Goal: Transaction & Acquisition: Purchase product/service

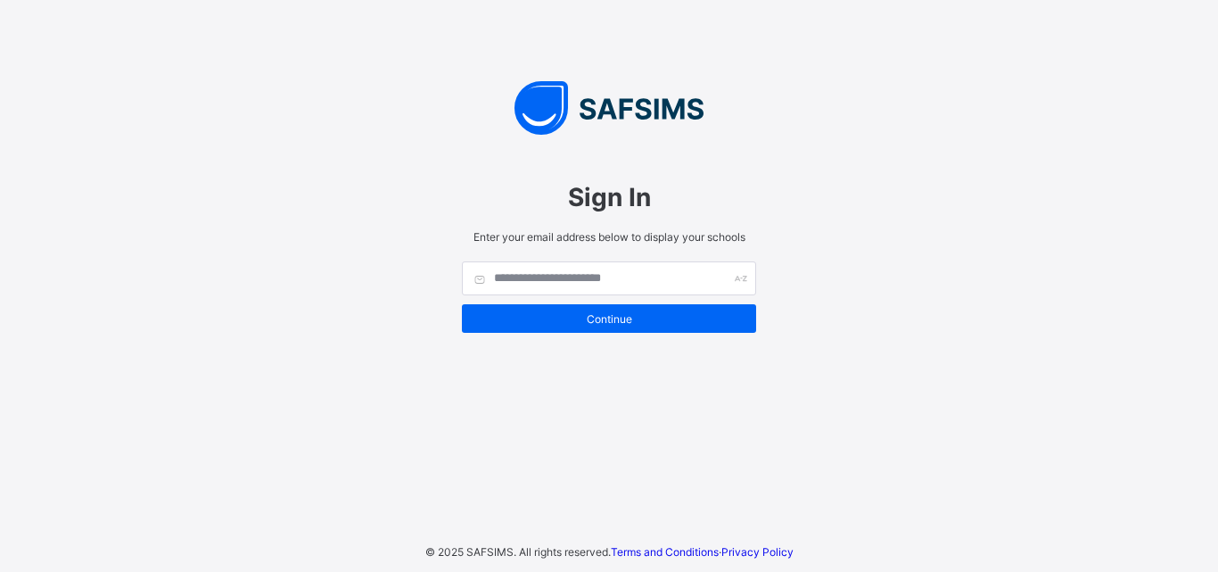
type input "**********"
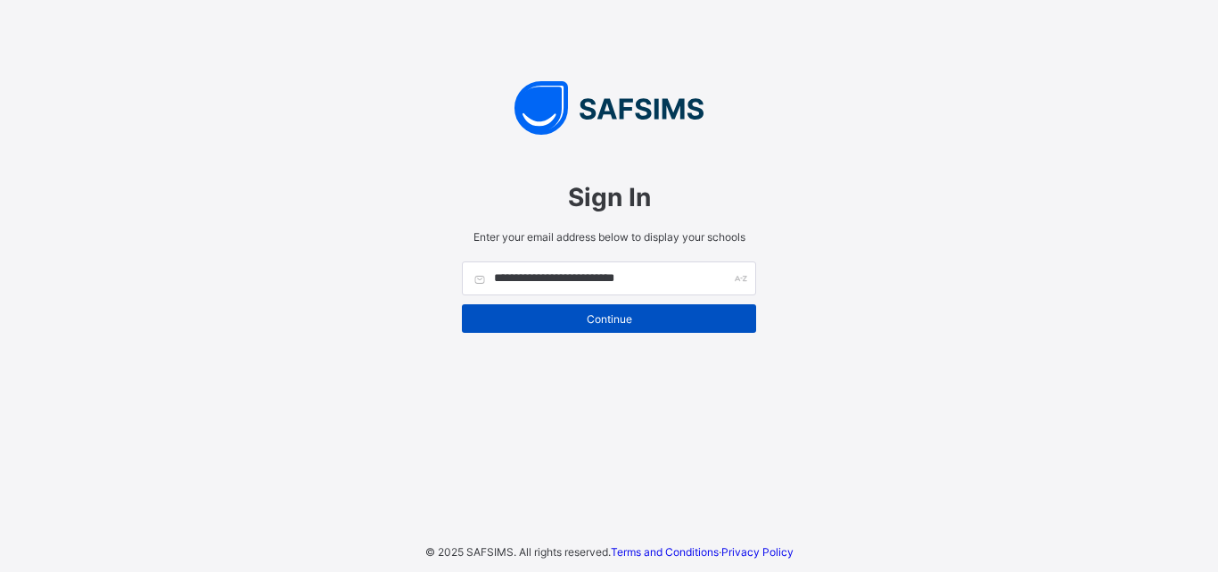
click at [710, 321] on span "Continue" at bounding box center [609, 318] width 268 height 13
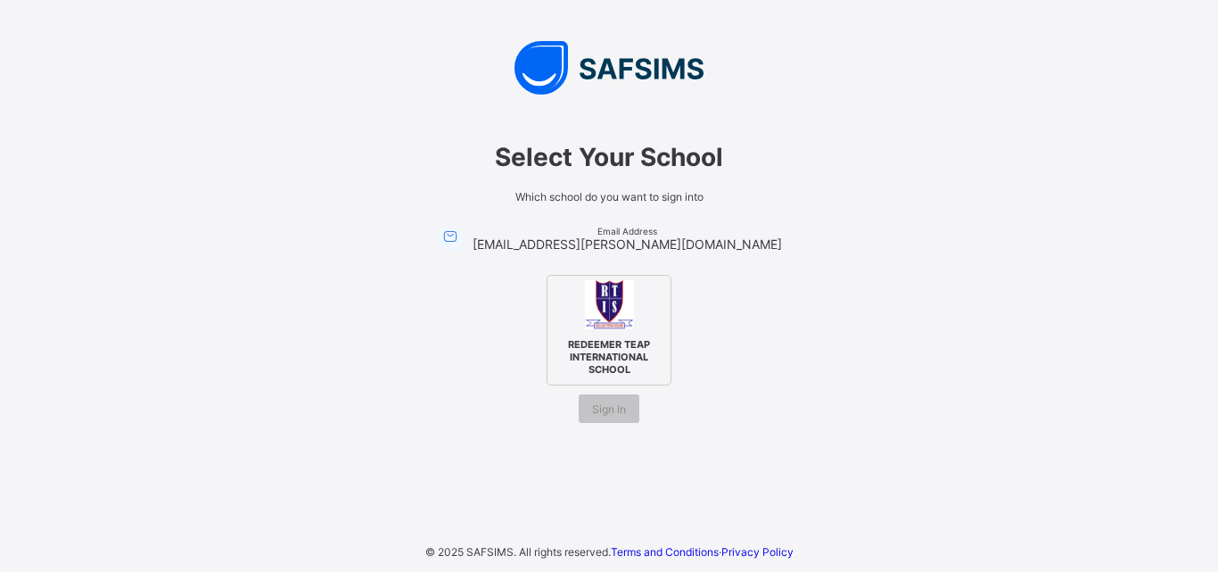
click at [647, 349] on span "REDEEMER TEAP INTERNATIONAL SCHOOL" at bounding box center [609, 356] width 109 height 46
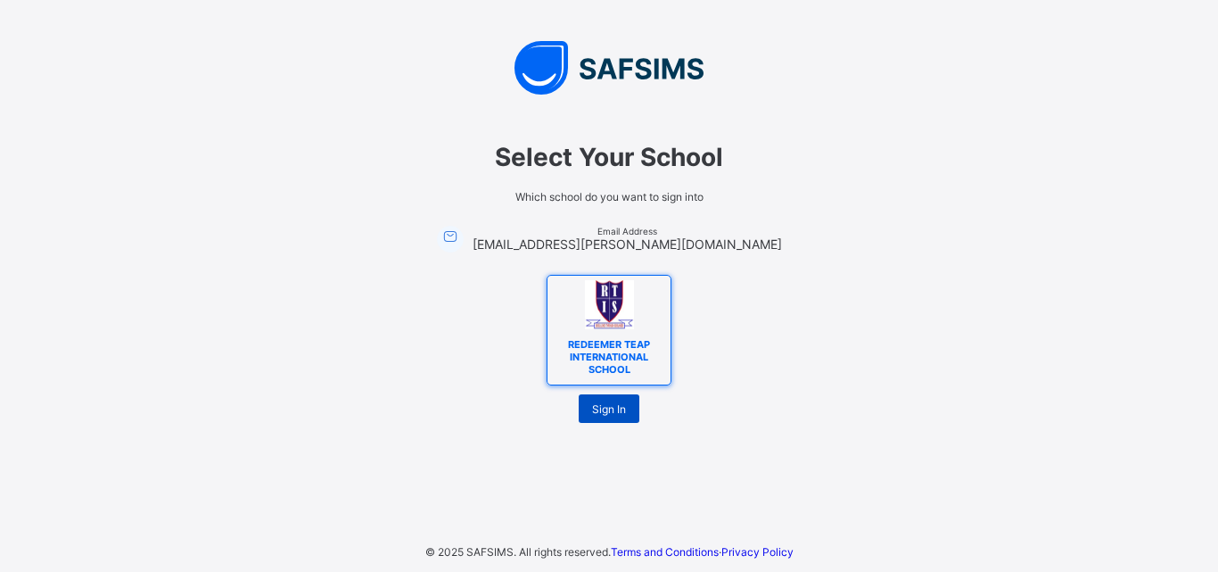
click at [621, 408] on span "Sign In" at bounding box center [609, 408] width 34 height 13
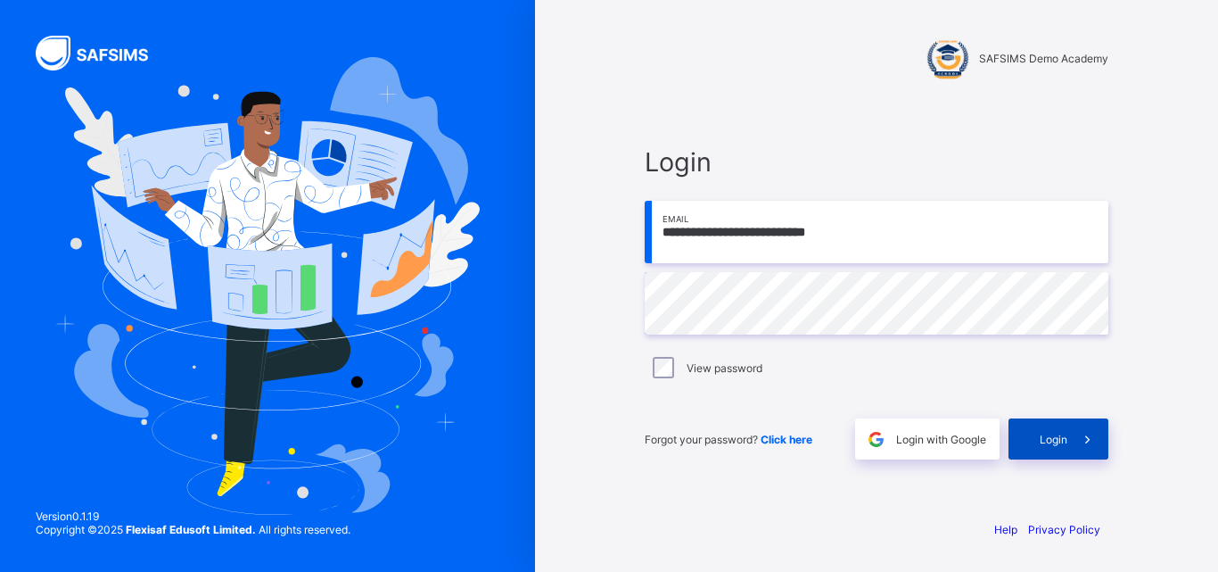
click at [1066, 438] on span "Login" at bounding box center [1054, 438] width 28 height 13
click at [1074, 441] on span at bounding box center [1087, 438] width 41 height 41
click at [1050, 442] on span "Login" at bounding box center [1054, 438] width 28 height 13
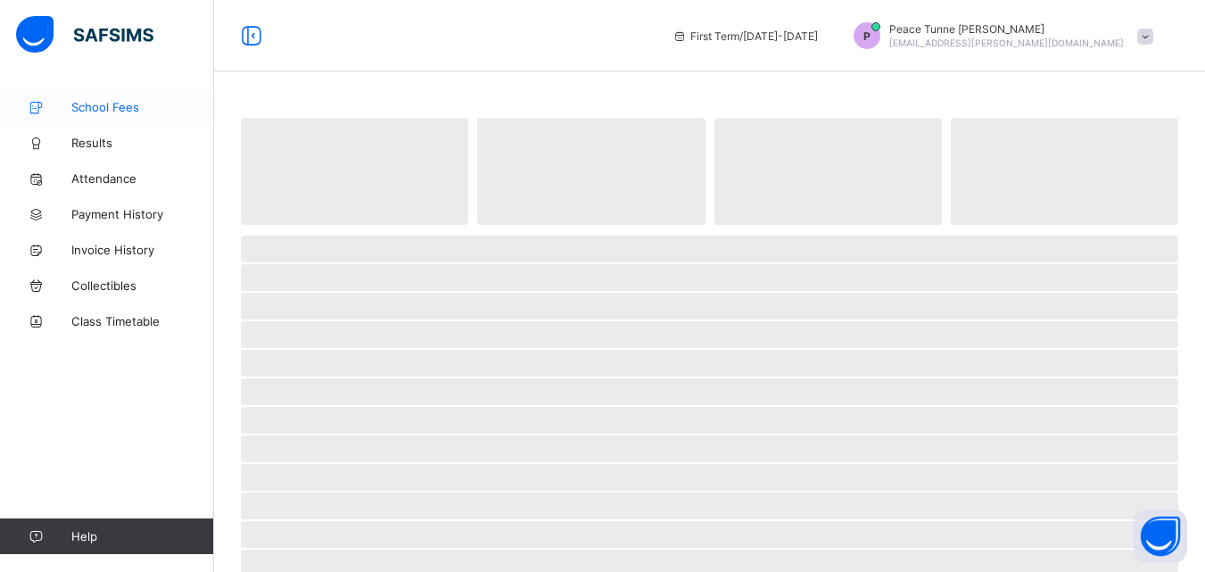
click at [135, 106] on span "School Fees" at bounding box center [142, 107] width 143 height 14
click at [1153, 38] on span at bounding box center [1145, 37] width 16 height 16
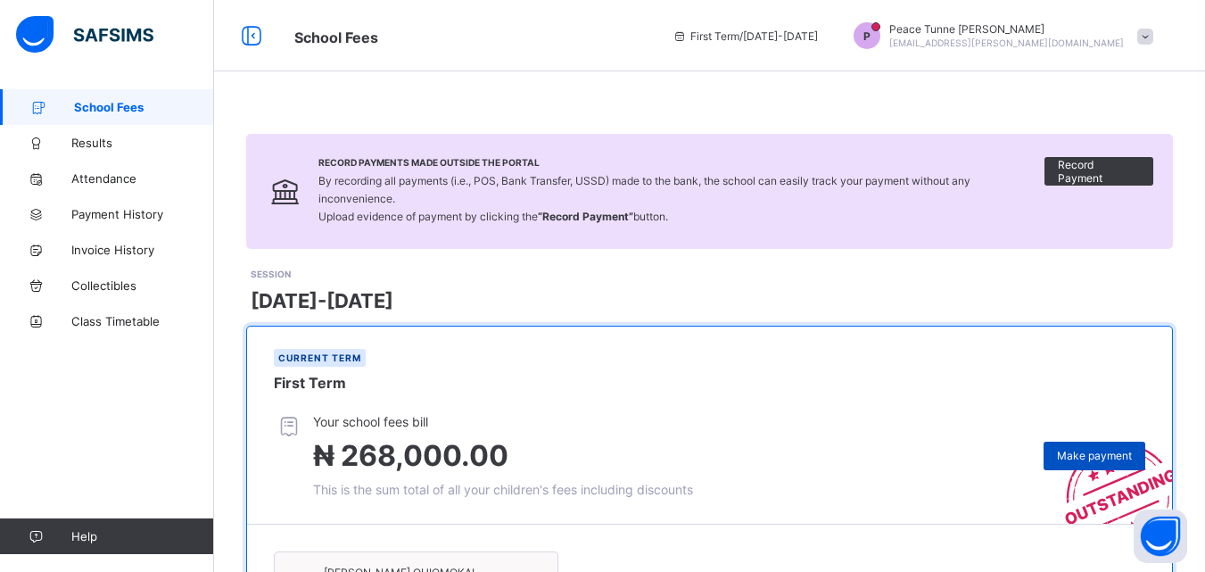
click at [1121, 457] on span "Make payment" at bounding box center [1094, 455] width 75 height 13
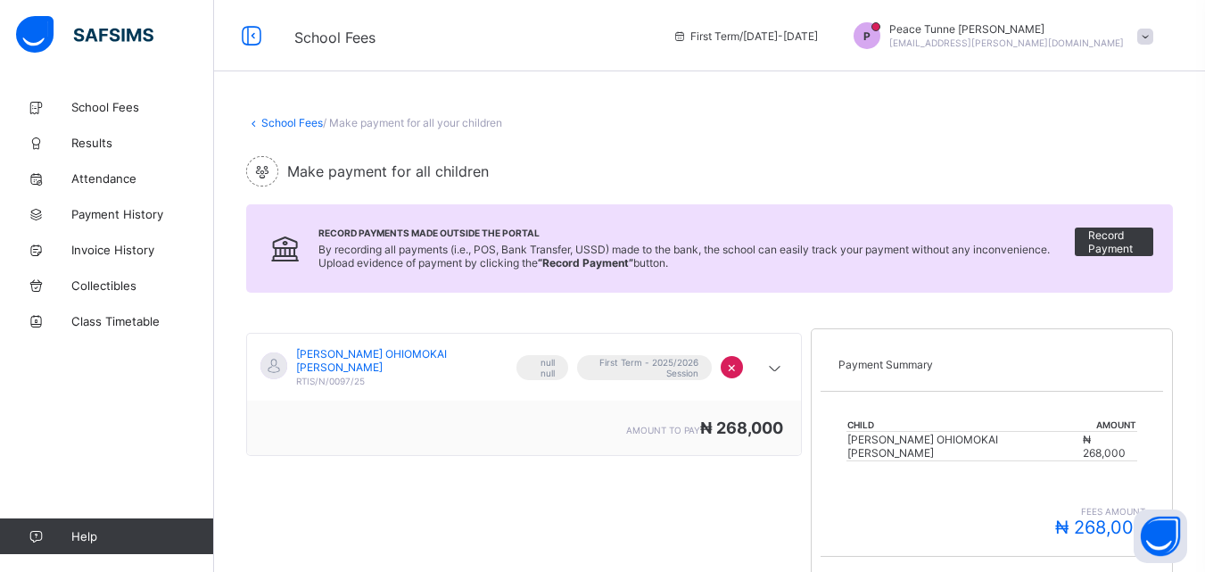
drag, startPoint x: 1203, startPoint y: 313, endPoint x: 1209, endPoint y: 390, distance: 76.9
click at [1204, 390] on html "School Fees First Term / [DATE]-[DATE] P Peace Tunne [PERSON_NAME] [EMAIL_ADDRE…" at bounding box center [602, 410] width 1205 height 820
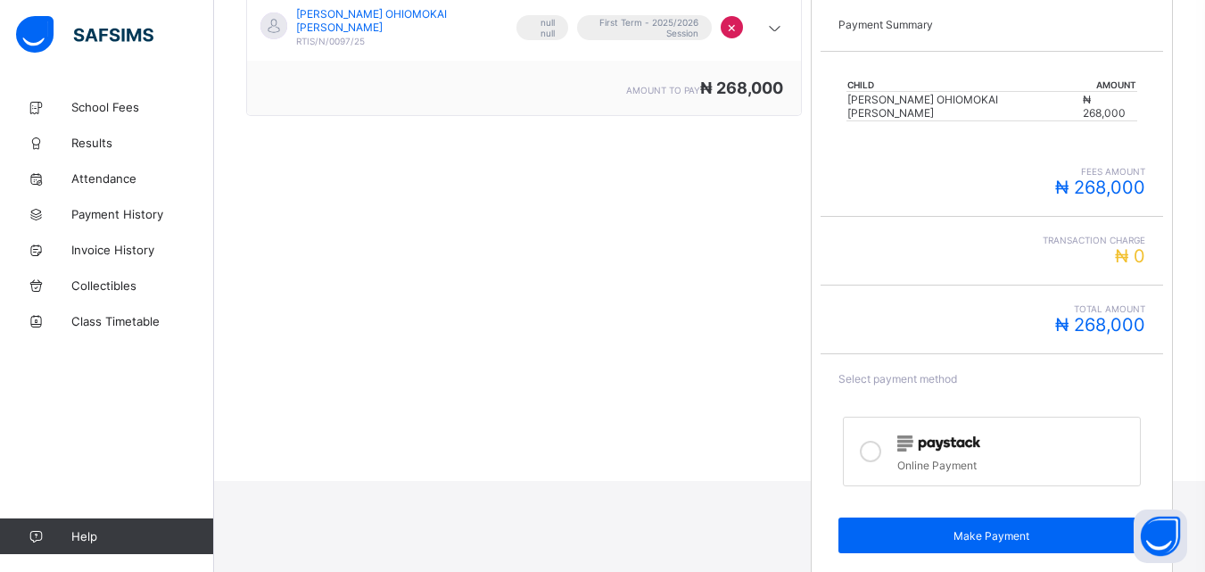
scroll to position [344, 0]
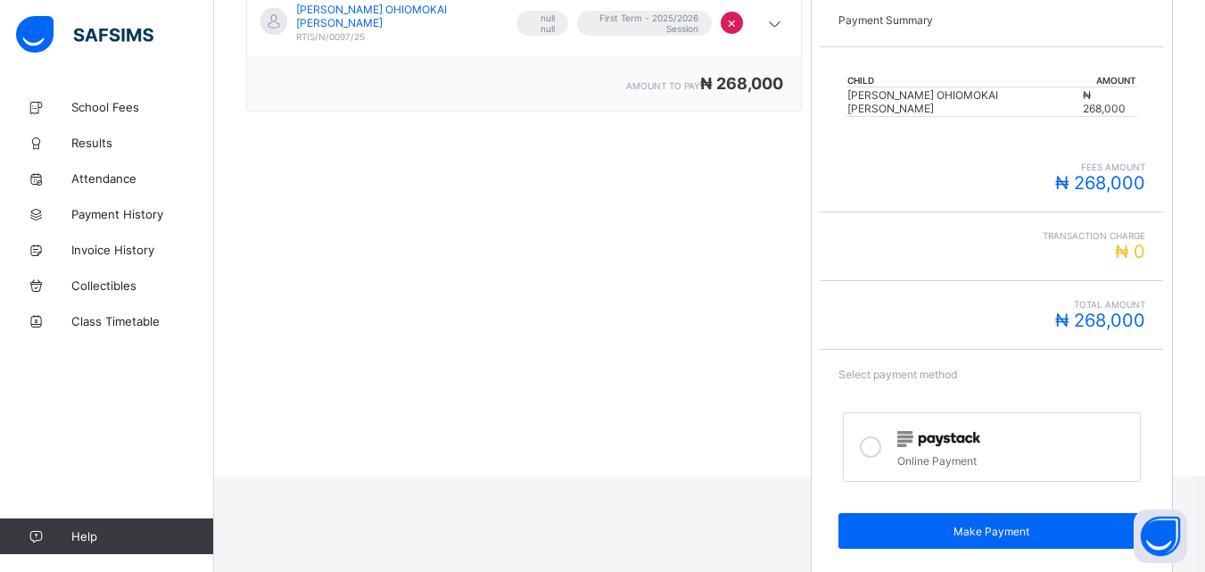
click at [951, 434] on div at bounding box center [1013, 437] width 233 height 23
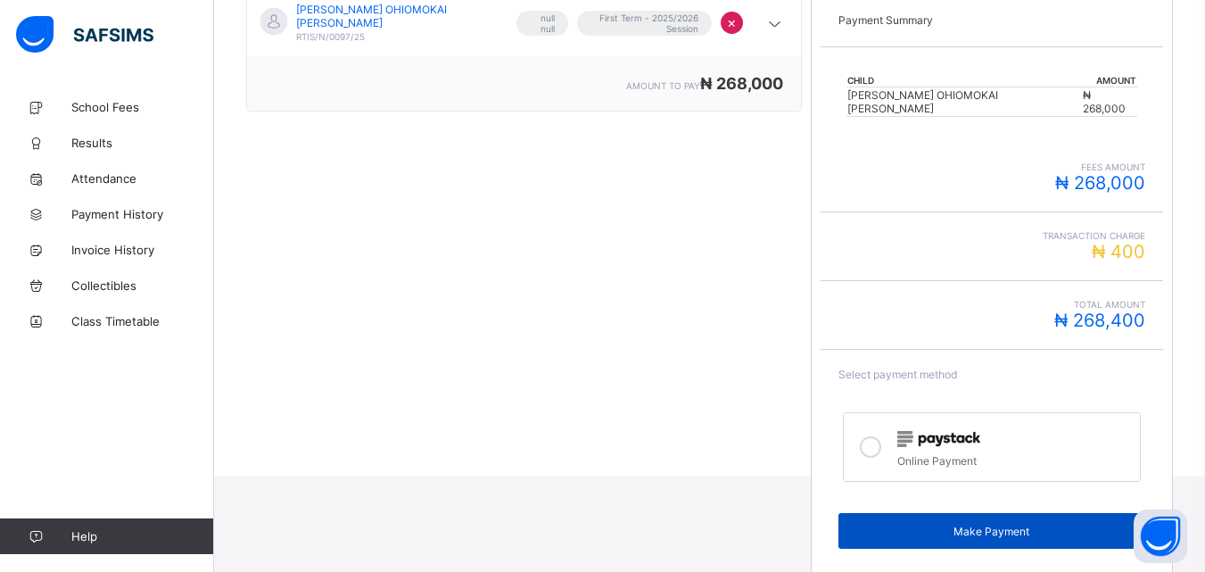
click at [1044, 524] on span "Make Payment" at bounding box center [991, 530] width 279 height 13
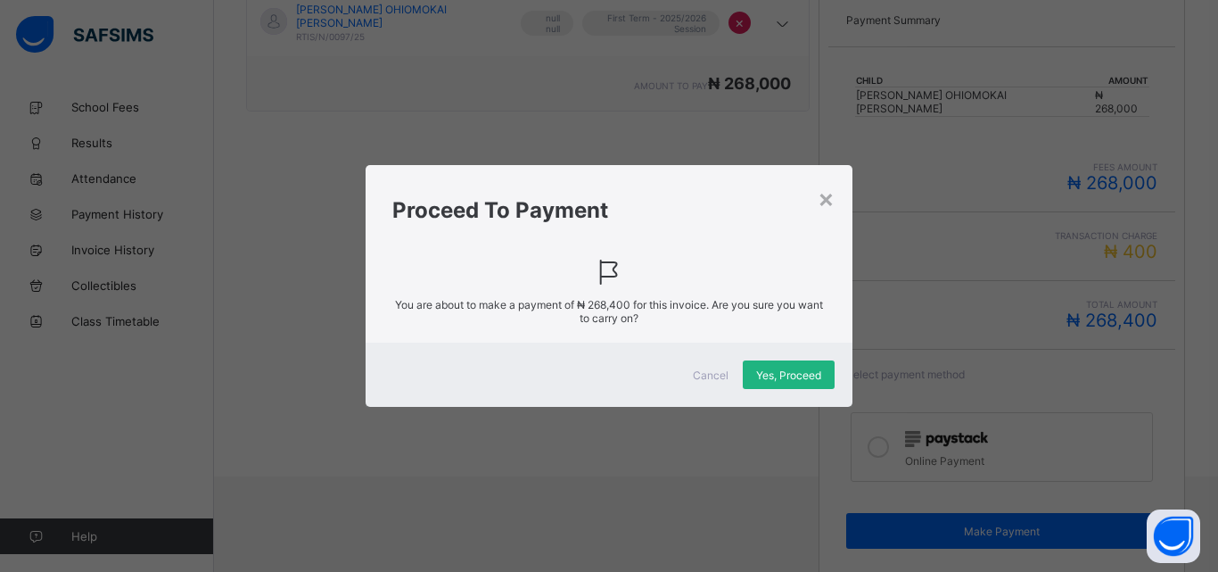
click at [820, 375] on span "Yes, Proceed" at bounding box center [788, 374] width 65 height 13
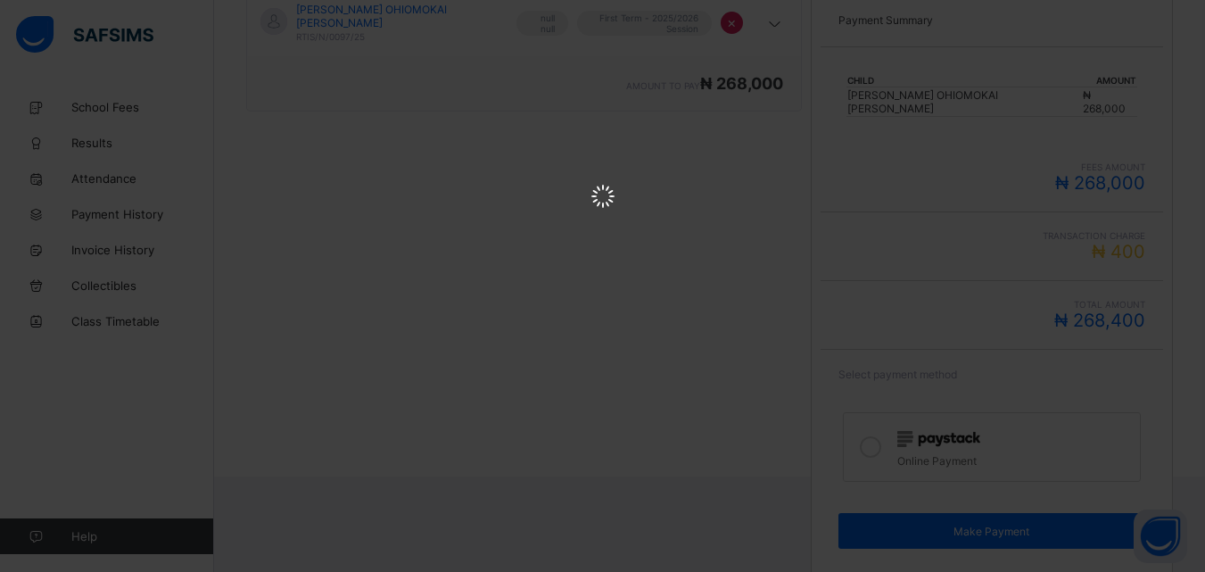
scroll to position [0, 0]
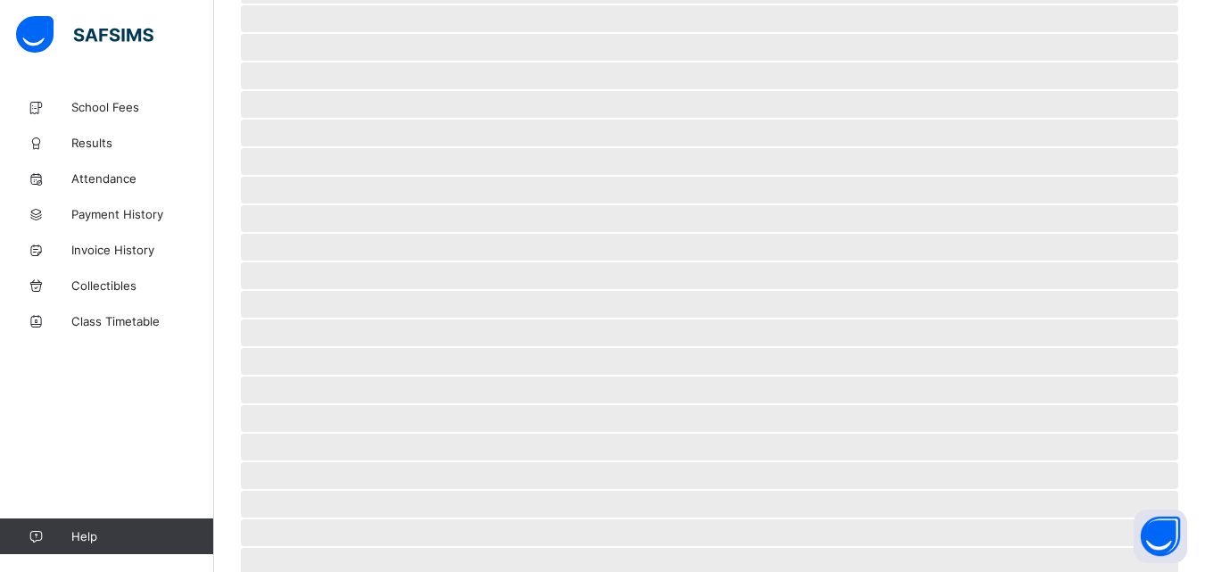
scroll to position [111, 0]
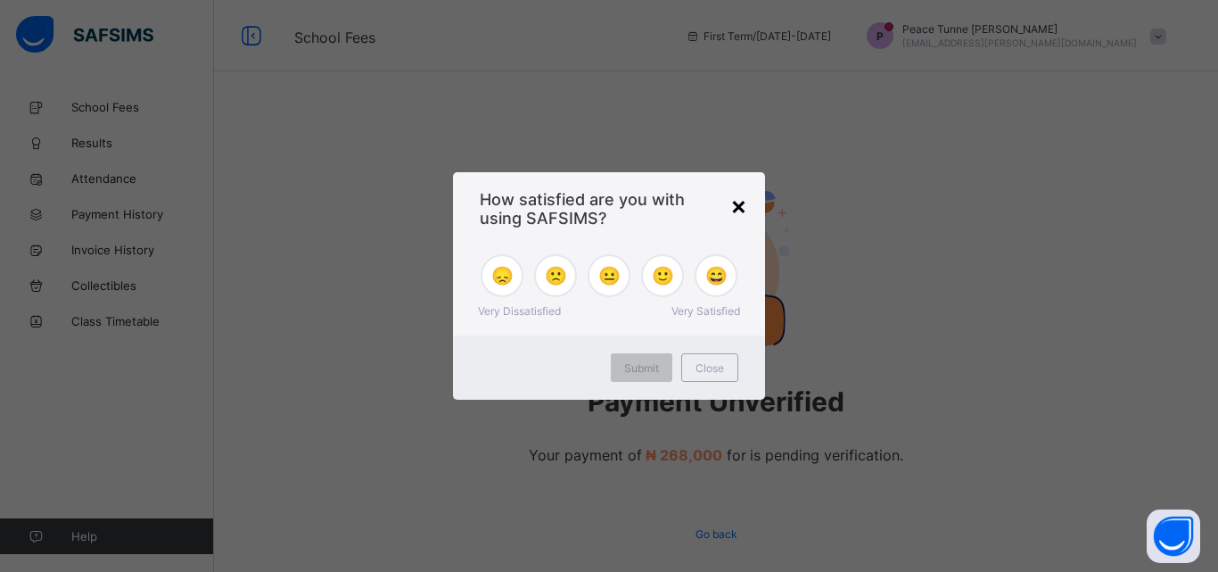
click at [745, 210] on div "×" at bounding box center [738, 205] width 17 height 30
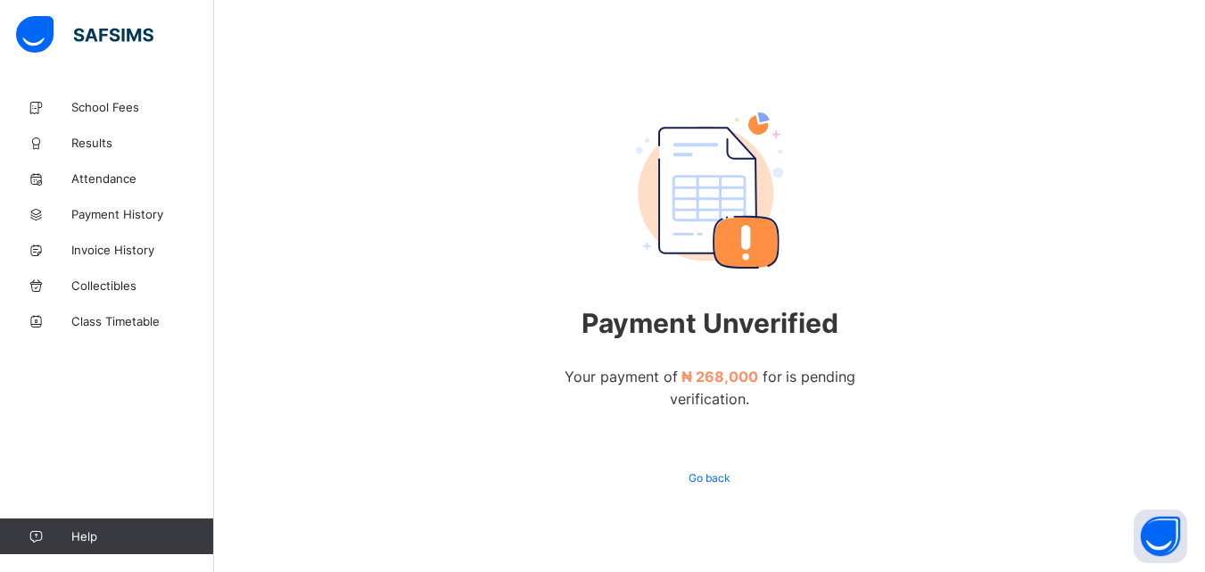
scroll to position [78, 0]
click at [723, 470] on span "Go back" at bounding box center [709, 476] width 42 height 13
